Goal: Answer question/provide support

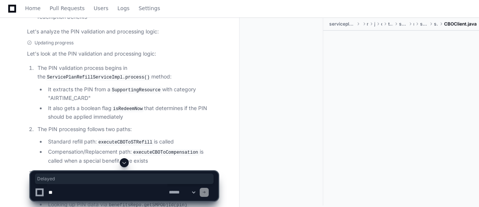
scroll to position [489, 0]
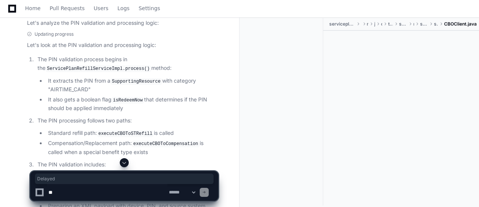
click at [122, 163] on span at bounding box center [124, 163] width 6 height 6
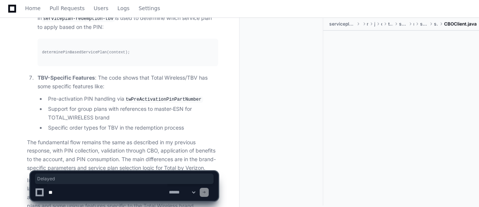
scroll to position [3348, 0]
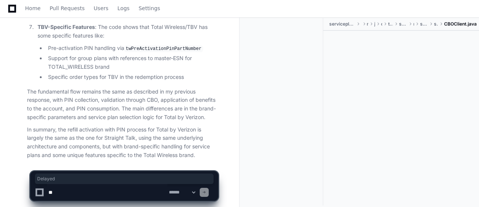
click at [104, 192] on textarea at bounding box center [107, 192] width 121 height 17
type textarea "**********"
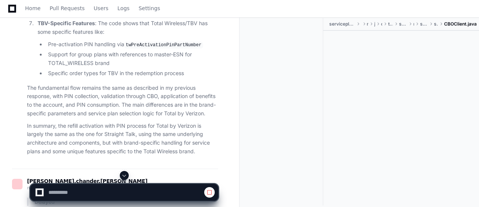
scroll to position [3453, 0]
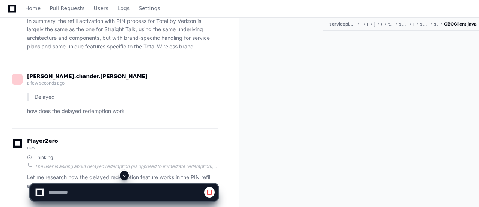
click at [242, 75] on div "serviceplan-refill-straighttalk src main java com tracfone serviceplan refill s…" at bounding box center [360, 113] width 240 height 190
click at [291, 73] on div at bounding box center [285, 112] width 78 height 188
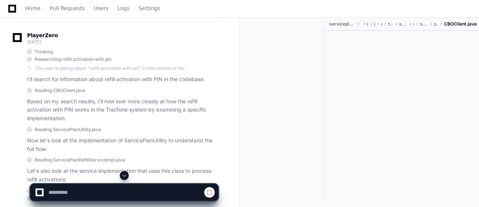
scroll to position [0, 0]
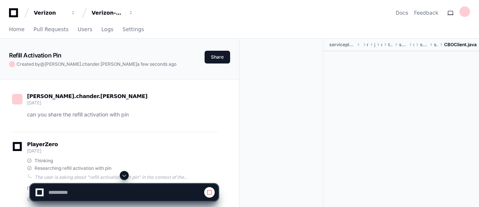
click at [105, 113] on p "can you share the refill activation with pin" at bounding box center [122, 114] width 191 height 9
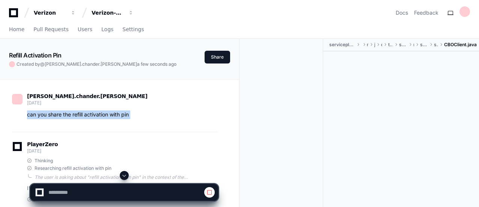
click at [105, 113] on p "can you share the refill activation with pin" at bounding box center [122, 114] width 191 height 9
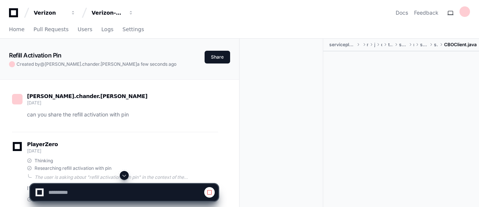
click at [251, 142] on div at bounding box center [285, 133] width 78 height 188
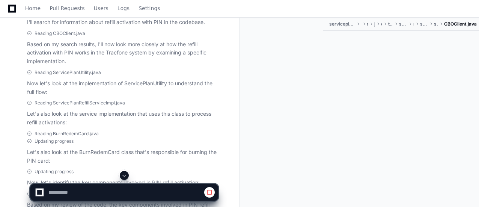
click at [78, 72] on span "Reading ServicePlanUtility.java" at bounding box center [68, 73] width 67 height 6
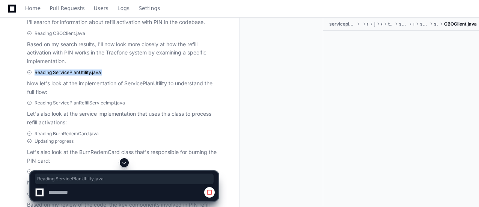
click at [78, 72] on span "Reading ServicePlanUtility.java" at bounding box center [68, 73] width 67 height 6
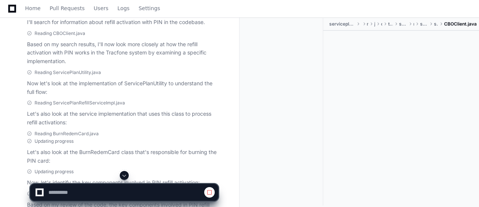
click at [86, 107] on div "Reading ServicePlanRefillServiceImpl.java Let's also look at the service implem…" at bounding box center [122, 113] width 191 height 27
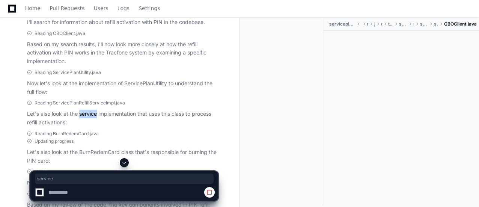
click at [86, 107] on div "Reading ServicePlanRefillServiceImpl.java Let's also look at the service implem…" at bounding box center [122, 113] width 191 height 27
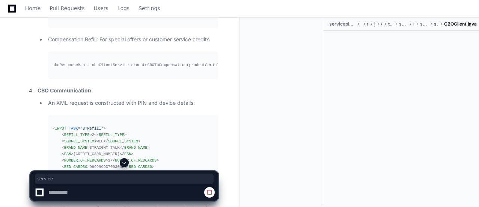
scroll to position [1772, 0]
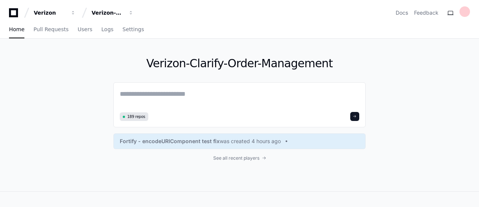
click at [340, 8] on div "Verizon Verizon-Clarify-Order-Management Docs Feedback" at bounding box center [239, 13] width 461 height 14
click at [124, 16] on button "Verizon-Clarify-Order-Management" at bounding box center [113, 13] width 48 height 14
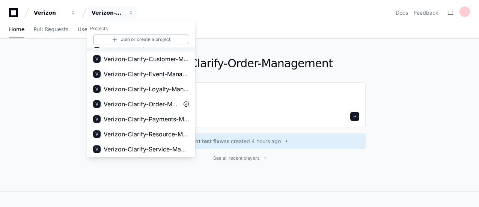
scroll to position [86, 0]
click at [65, 135] on div "Verizon-Clarify-Order-Management 189 repos Fortify - encodeURIComponent test fi…" at bounding box center [239, 115] width 479 height 153
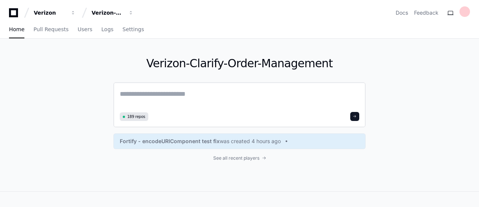
click at [174, 97] on textarea at bounding box center [240, 99] width 240 height 21
